Goal: Find contact information: Find contact information

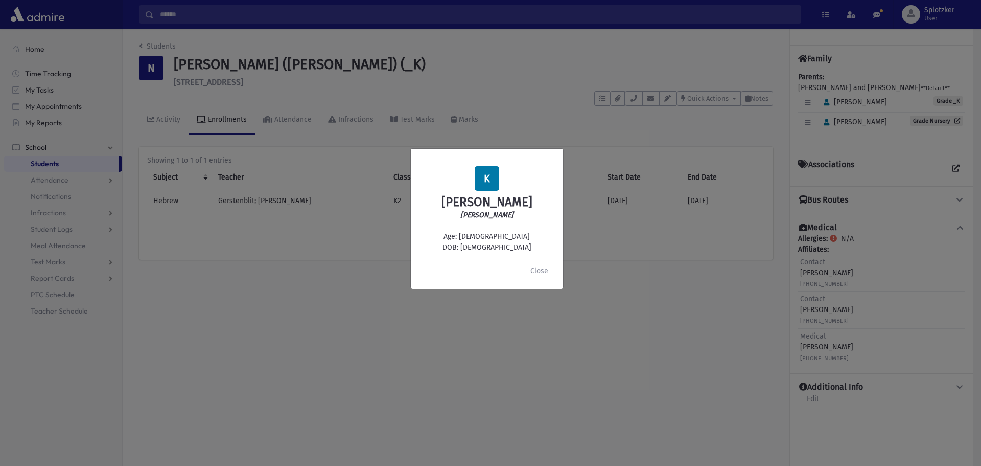
click at [468, 68] on div "K [PERSON_NAME] [PERSON_NAME] Age: [DEMOGRAPHIC_DATA] DOB: [DEMOGRAPHIC_DATA] C…" at bounding box center [490, 233] width 981 height 466
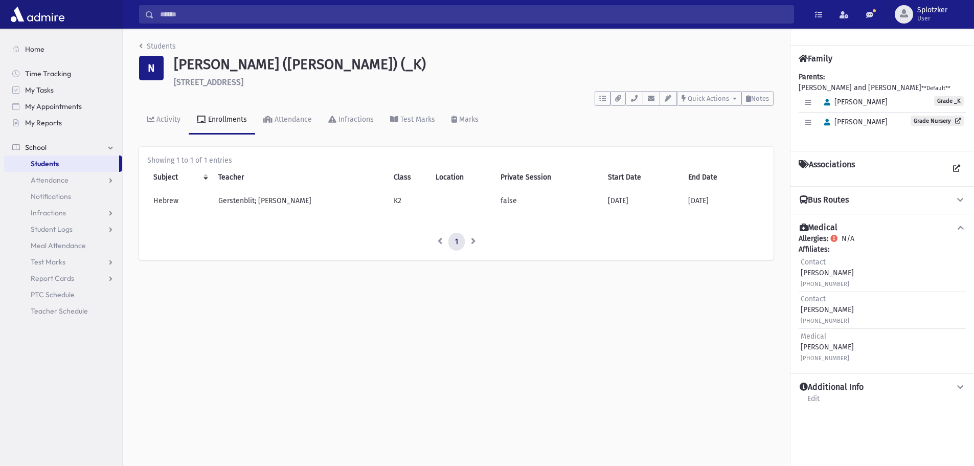
click at [214, 15] on input "Search" at bounding box center [473, 14] width 639 height 18
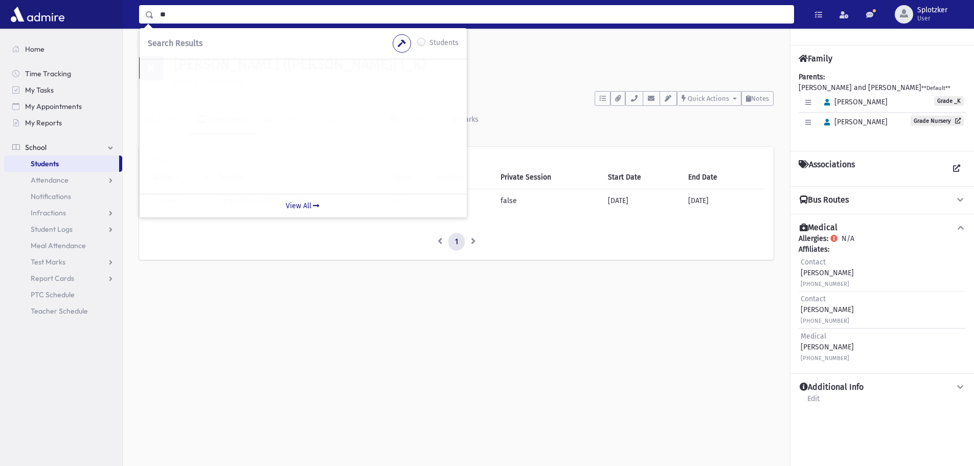
type input "*"
type input "****"
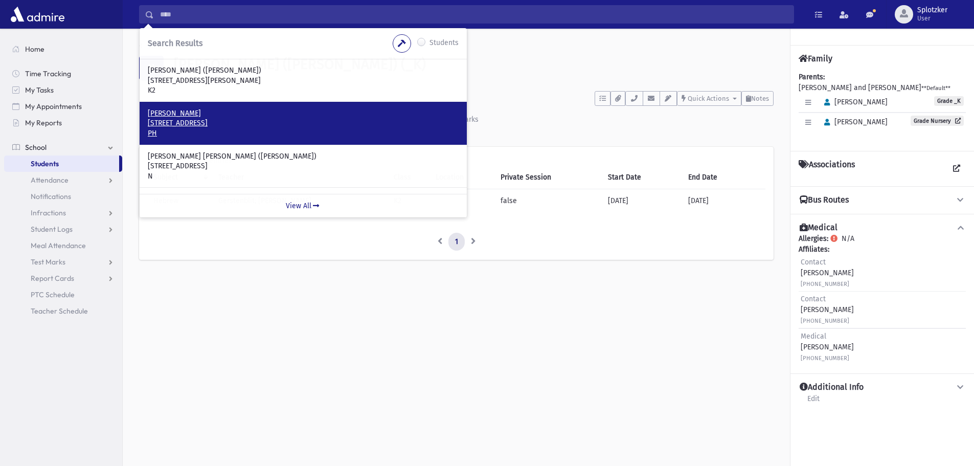
click at [181, 113] on p "Kalendarev, Ezra" at bounding box center [303, 113] width 311 height 10
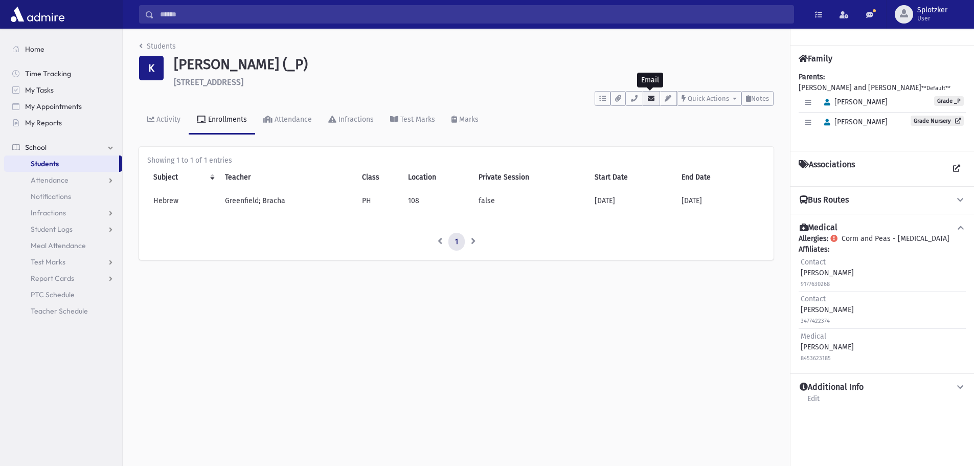
click at [650, 95] on icon "button" at bounding box center [651, 98] width 8 height 7
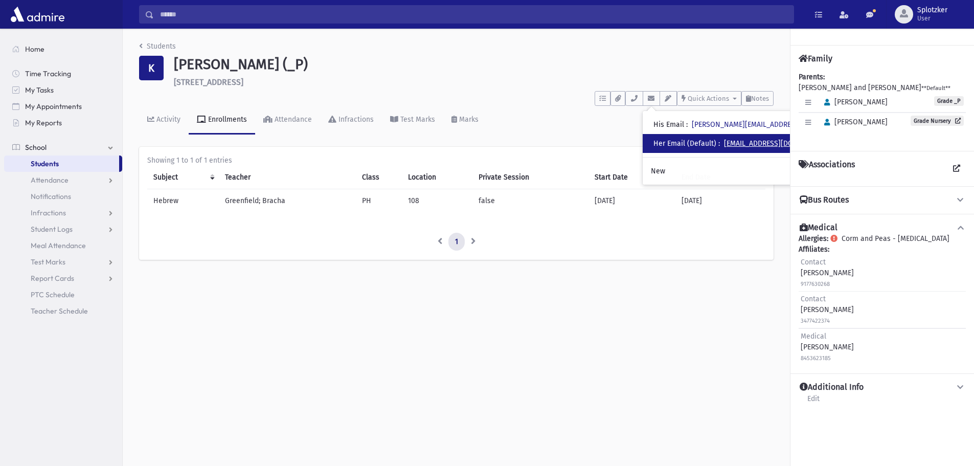
click at [736, 141] on link "[EMAIL_ADDRESS][DOMAIN_NAME]" at bounding box center [779, 143] width 110 height 9
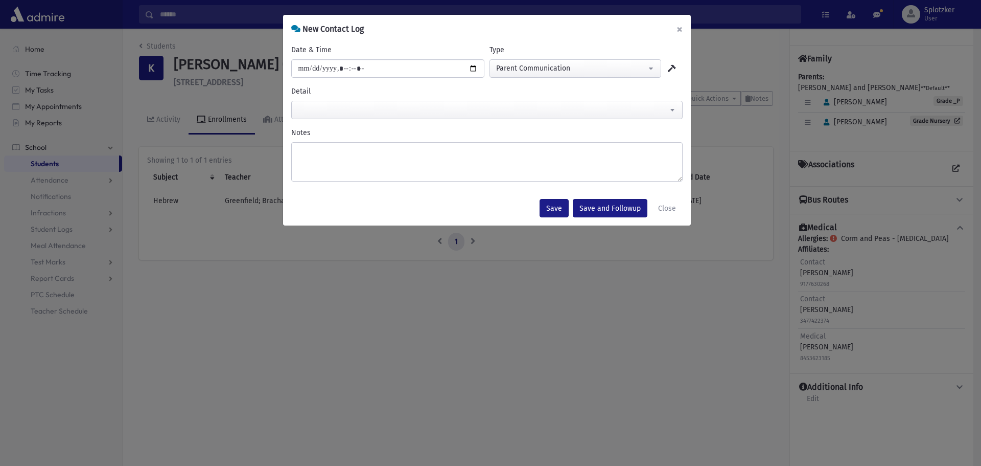
click at [678, 33] on button "×" at bounding box center [679, 29] width 22 height 29
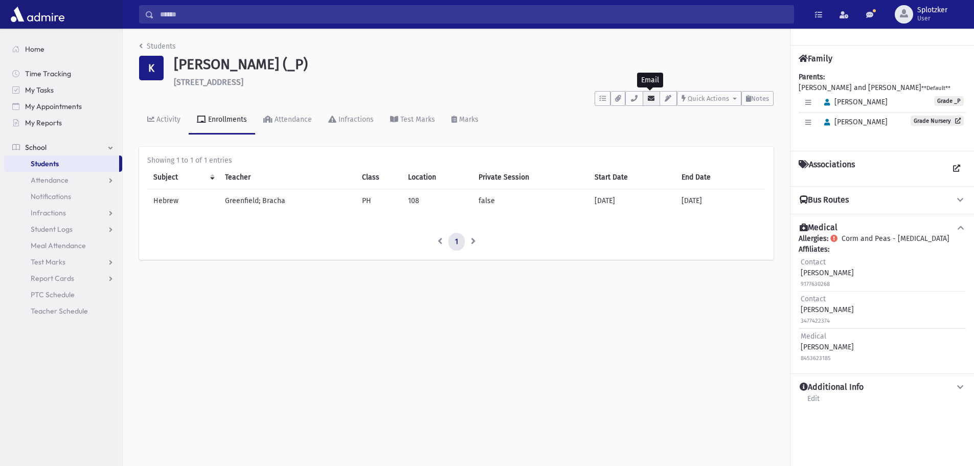
click at [651, 96] on icon "button" at bounding box center [651, 98] width 8 height 7
